Goal: Information Seeking & Learning: Understand process/instructions

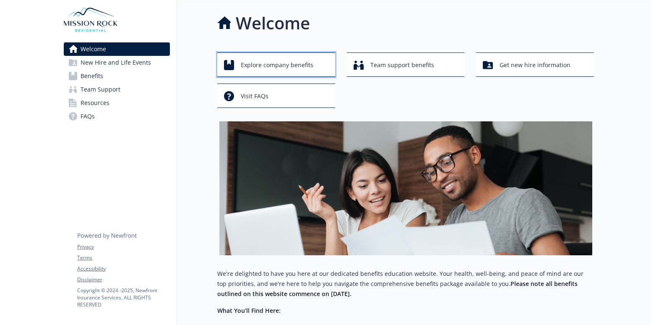
click at [300, 65] on span "Explore company benefits" at bounding box center [277, 65] width 73 height 16
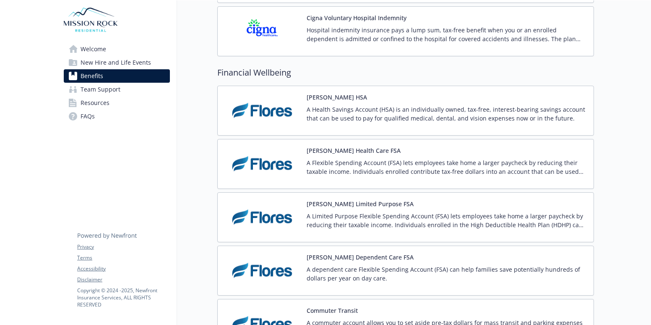
scroll to position [1426, 0]
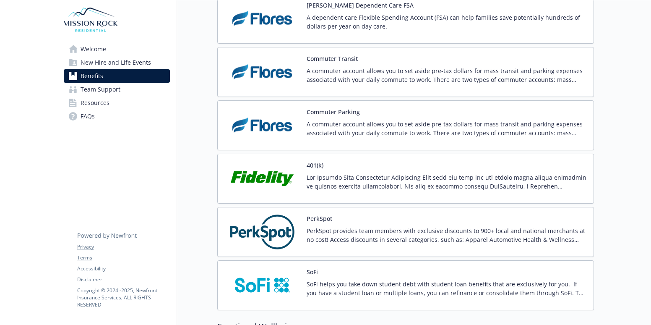
click at [289, 231] on img at bounding box center [261, 232] width 75 height 36
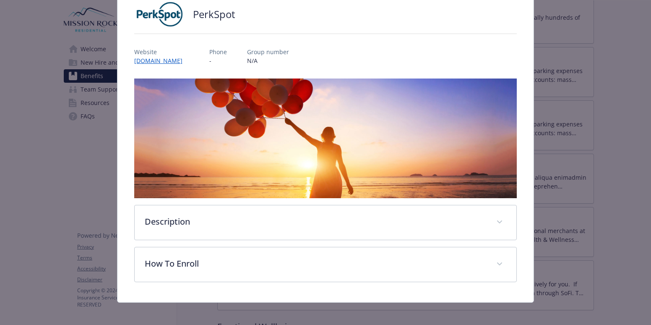
scroll to position [66, 0]
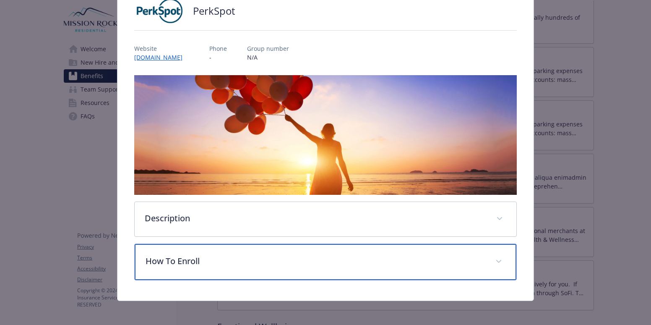
click at [170, 261] on p "How To Enroll" at bounding box center [315, 261] width 339 height 13
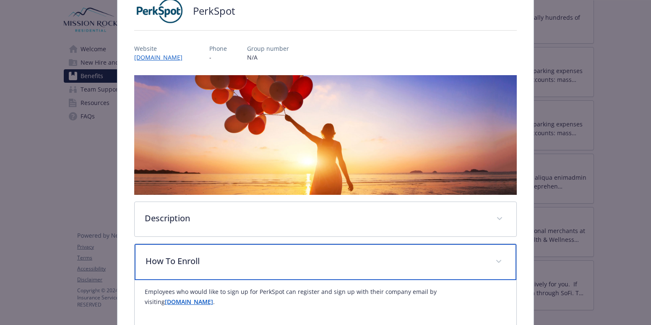
click at [496, 260] on icon "details for plan Financial Wellbeing - PerkSpot - Financial Wellness" at bounding box center [498, 261] width 5 height 3
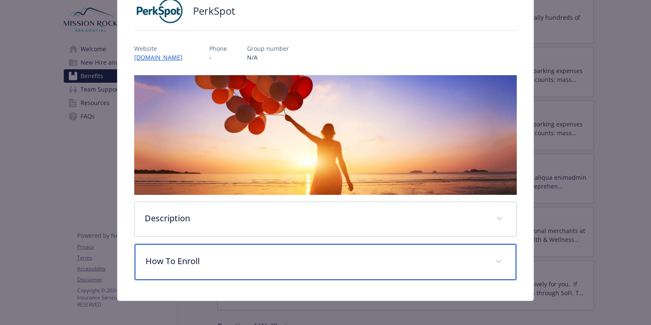
click at [173, 256] on p "How To Enroll" at bounding box center [315, 261] width 339 height 13
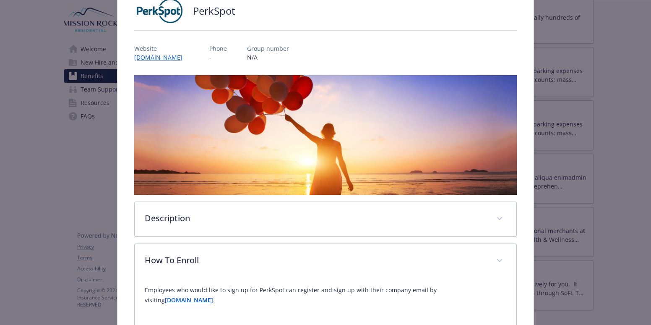
click at [177, 301] on strong "newfront.perkspot.com" at bounding box center [189, 300] width 48 height 8
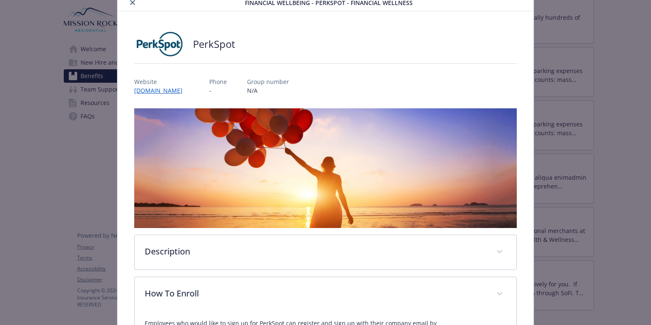
scroll to position [0, 0]
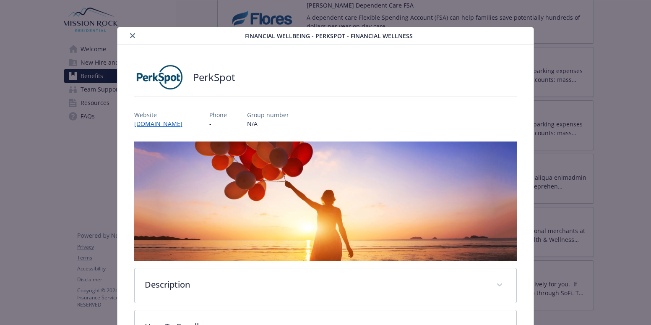
click at [132, 35] on icon "close" at bounding box center [132, 35] width 5 height 5
